Goal: Task Accomplishment & Management: Manage account settings

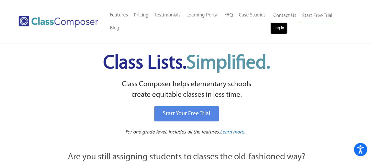
click at [275, 27] on link "Log In" at bounding box center [278, 28] width 17 height 12
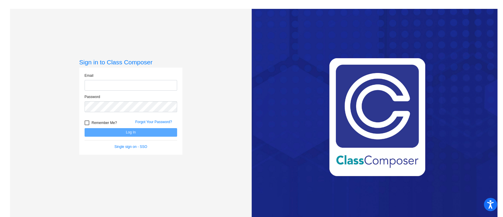
type input "[EMAIL_ADDRESS][DOMAIN_NAME]"
click at [137, 134] on button "Log In" at bounding box center [131, 132] width 93 height 9
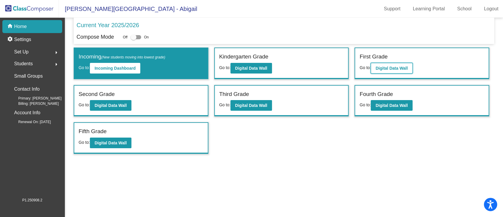
click at [393, 66] on b "Digital Data Wall" at bounding box center [392, 68] width 32 height 5
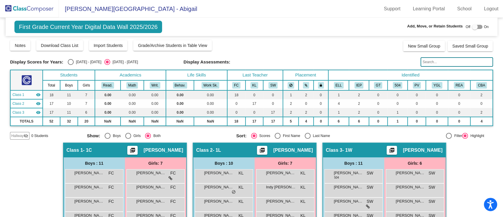
click at [32, 10] on img at bounding box center [29, 8] width 59 height 17
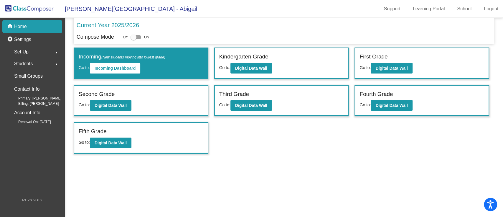
click at [29, 62] on span "Students" at bounding box center [23, 64] width 19 height 8
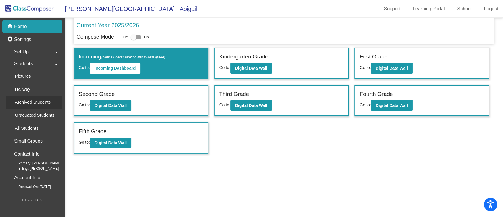
click at [27, 105] on p "Archived Students" at bounding box center [33, 101] width 36 height 7
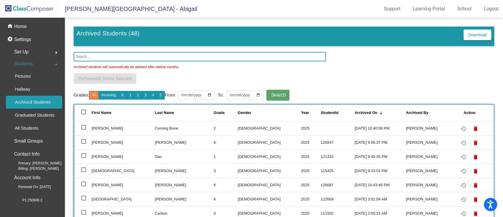
click at [137, 55] on input "text" at bounding box center [200, 56] width 253 height 9
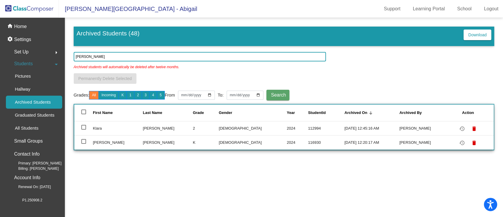
type input "[PERSON_NAME]"
click at [100, 126] on td "Klara" at bounding box center [118, 128] width 50 height 14
click at [82, 128] on div at bounding box center [83, 127] width 5 height 5
click at [83, 129] on input "select row 6" at bounding box center [83, 129] width 0 height 0
checkbox input "true"
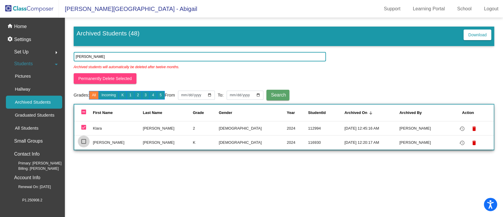
click at [83, 140] on div at bounding box center [83, 141] width 5 height 5
click at [83, 144] on input "select row 27" at bounding box center [83, 144] width 0 height 0
checkbox input "true"
click at [459, 127] on mat-icon "restore" at bounding box center [462, 128] width 7 height 7
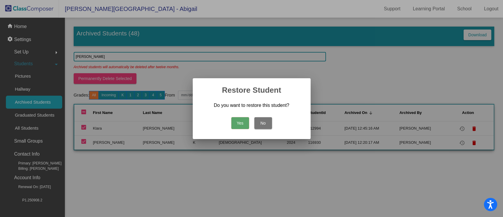
click at [238, 119] on button "Yes" at bounding box center [240, 123] width 18 height 12
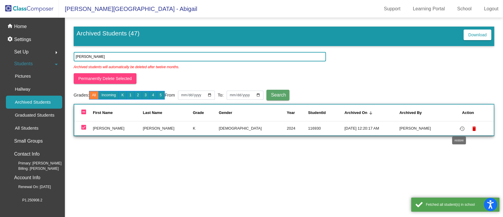
click at [460, 126] on mat-icon "restore" at bounding box center [462, 128] width 7 height 7
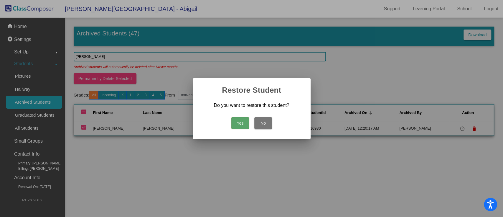
click at [239, 120] on button "Yes" at bounding box center [240, 123] width 18 height 12
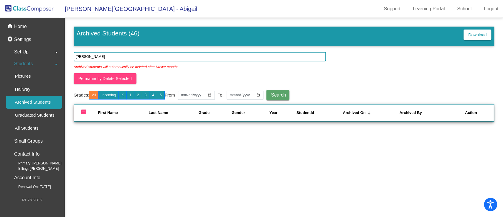
click at [26, 62] on span "Students" at bounding box center [23, 64] width 19 height 8
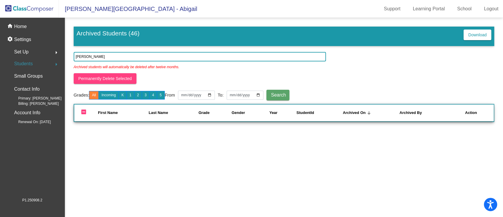
click at [26, 62] on span "Students" at bounding box center [23, 64] width 19 height 8
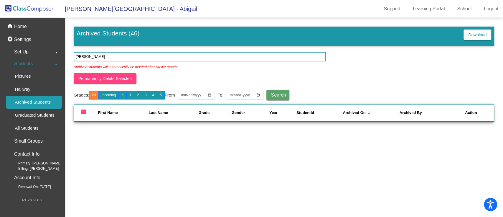
click at [26, 62] on span "Students" at bounding box center [23, 64] width 19 height 8
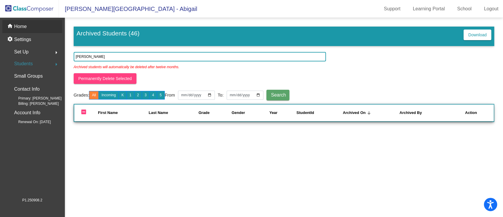
click at [28, 22] on div "home Home" at bounding box center [32, 26] width 60 height 13
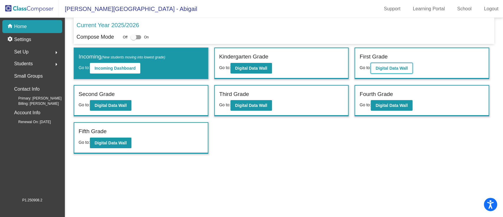
click at [381, 68] on b "Digital Data Wall" at bounding box center [392, 68] width 32 height 5
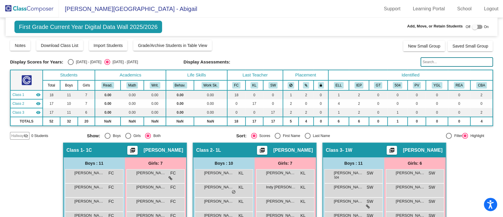
click at [81, 61] on div "[DATE] - [DATE]" at bounding box center [88, 61] width 28 height 5
click at [71, 65] on input "[DATE] - [DATE]" at bounding box center [70, 65] width 0 height 0
radio input "true"
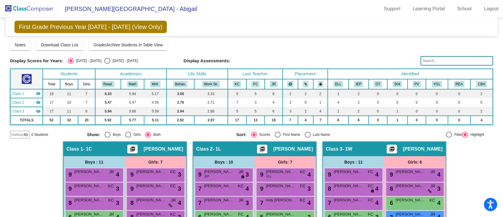
click at [34, 6] on img at bounding box center [29, 8] width 59 height 17
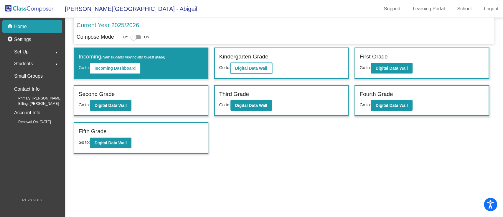
click at [261, 68] on b "Digital Data Wall" at bounding box center [251, 68] width 32 height 5
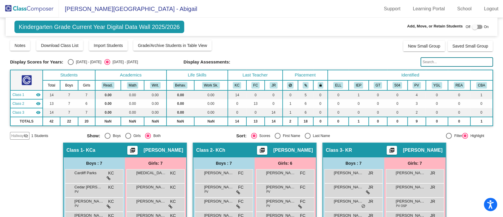
click at [77, 64] on div "[DATE] - [DATE]" at bounding box center [88, 61] width 28 height 5
click at [71, 65] on input "[DATE] - [DATE]" at bounding box center [70, 65] width 0 height 0
radio input "true"
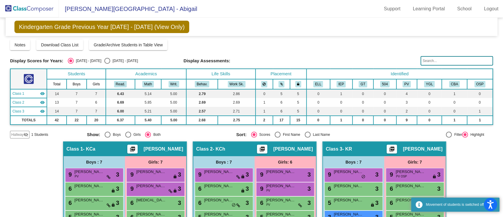
scroll to position [59, 0]
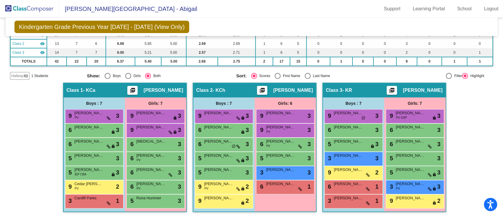
click at [17, 73] on span "Hallway" at bounding box center [17, 75] width 12 height 5
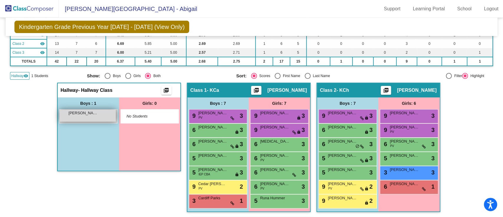
click at [96, 117] on div "[PERSON_NAME] lock do_not_disturb_alt" at bounding box center [88, 115] width 56 height 12
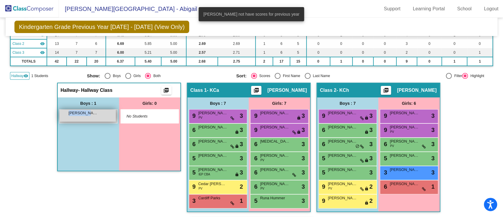
click at [96, 117] on div "[PERSON_NAME] lock do_not_disturb_alt" at bounding box center [88, 115] width 56 height 12
click at [39, 142] on div "Hallway - Hallway Class picture_as_pdf Add Student First Name Last Name Student…" at bounding box center [251, 218] width 483 height 270
click at [18, 76] on span "Hallway" at bounding box center [17, 75] width 12 height 5
